Goal: Information Seeking & Learning: Learn about a topic

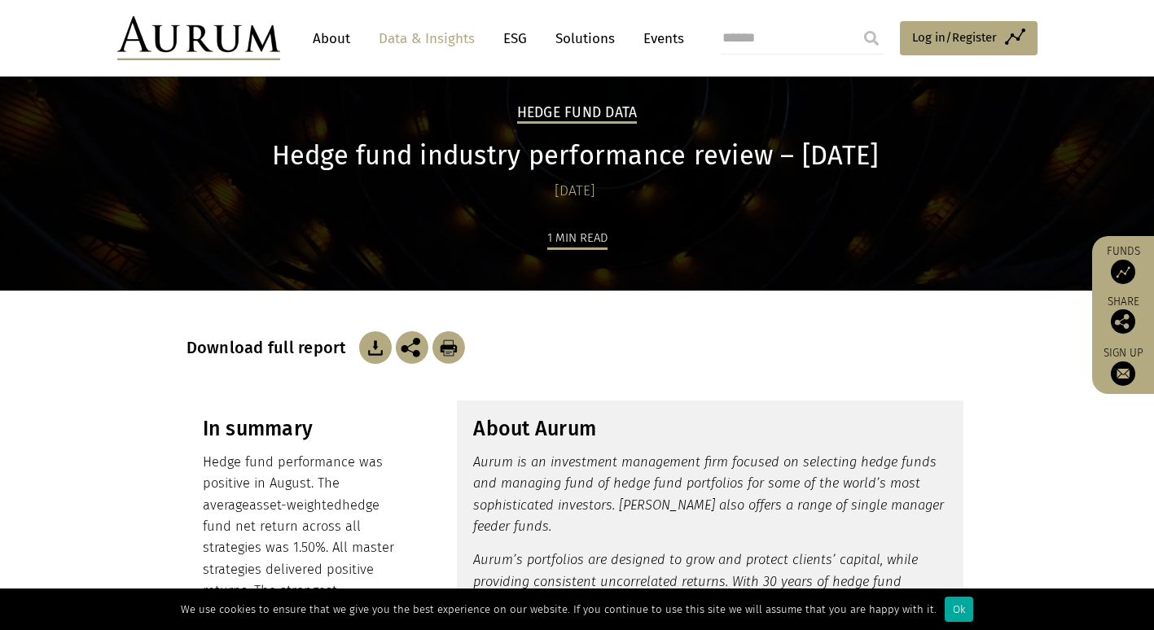
scroll to position [244, 0]
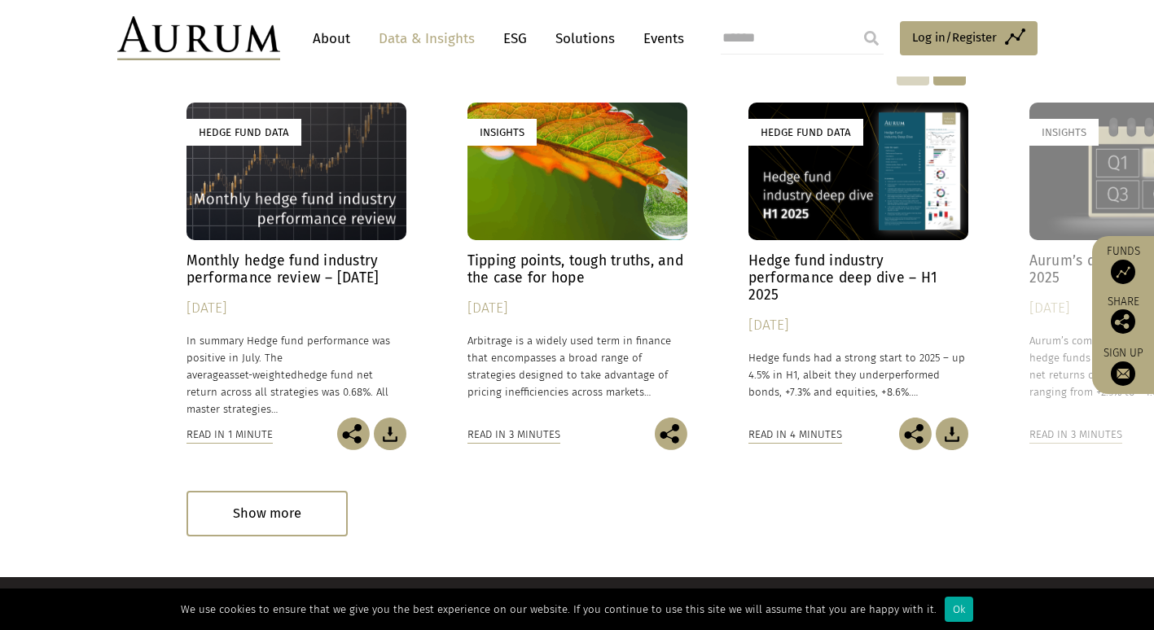
scroll to position [2385, 0]
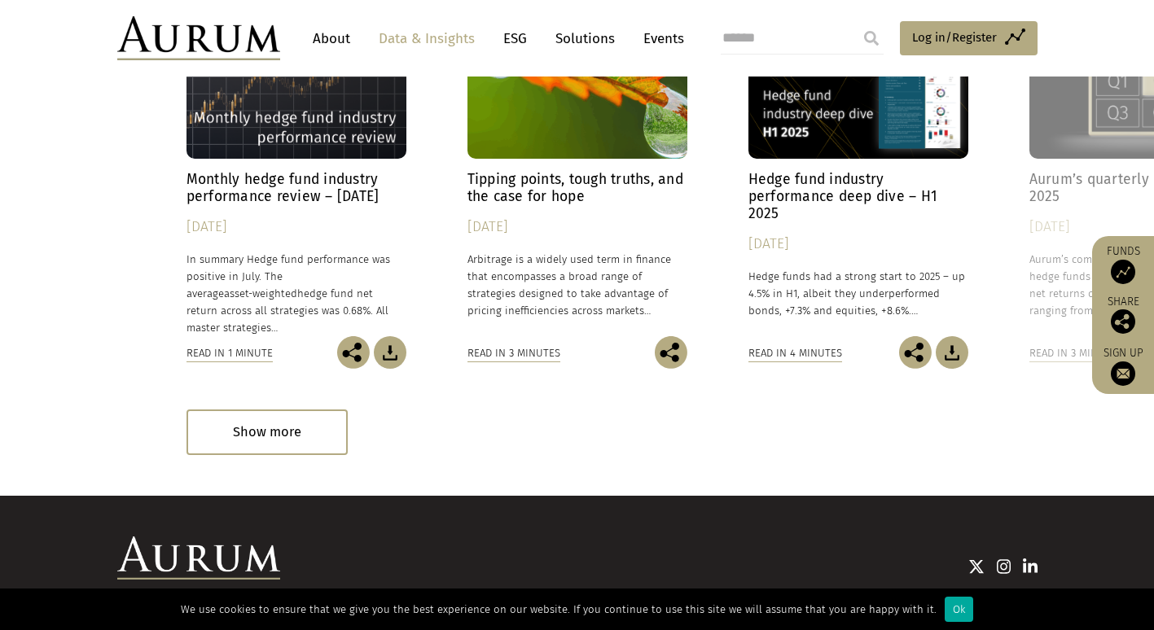
click at [231, 355] on div "Read in 1 minute" at bounding box center [230, 354] width 86 height 18
click at [209, 352] on div "Read in 1 minute" at bounding box center [230, 354] width 86 height 18
click at [228, 187] on h4 "Monthly hedge fund industry performance review – [DATE]" at bounding box center [297, 188] width 220 height 34
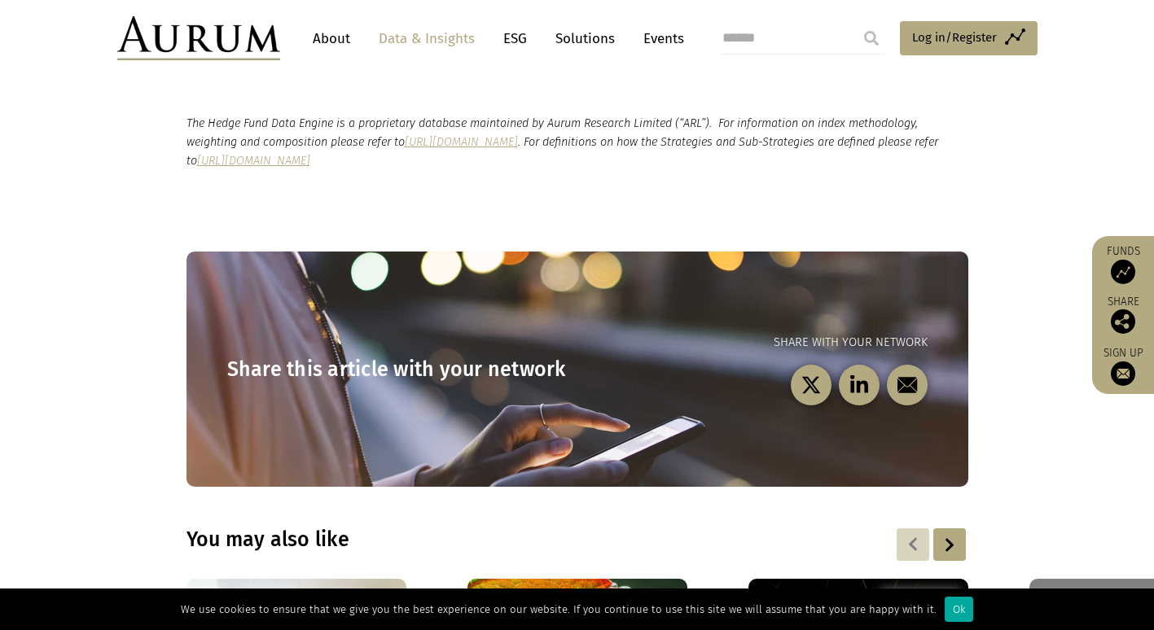
scroll to position [1955, 0]
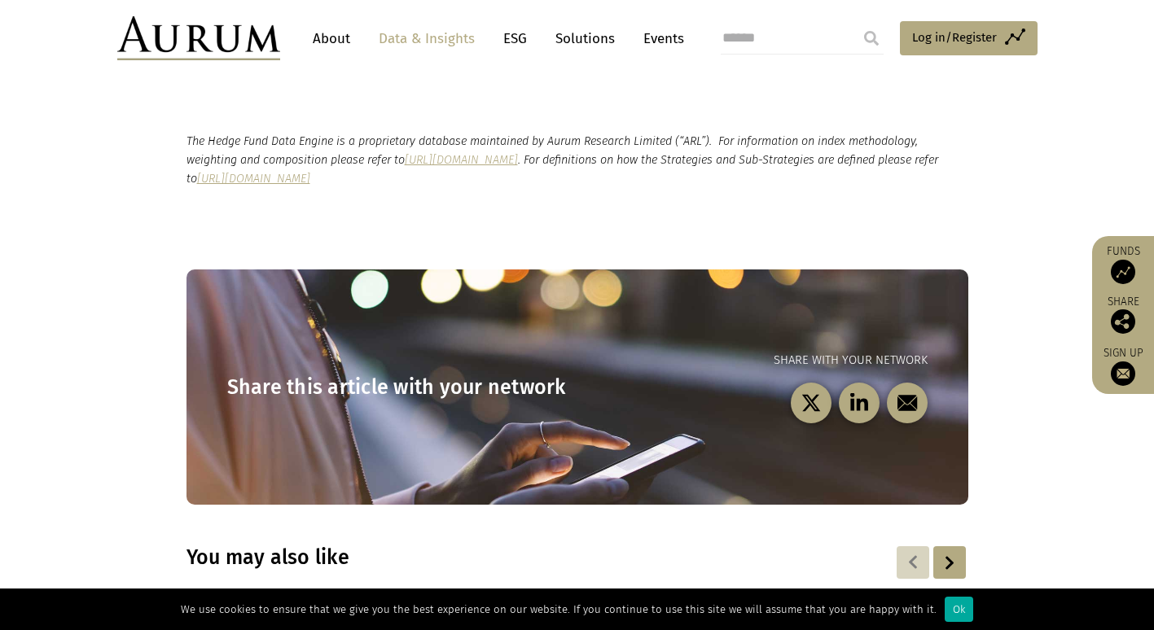
click at [1122, 264] on img at bounding box center [1123, 272] width 24 height 24
